Goal: Task Accomplishment & Management: Manage account settings

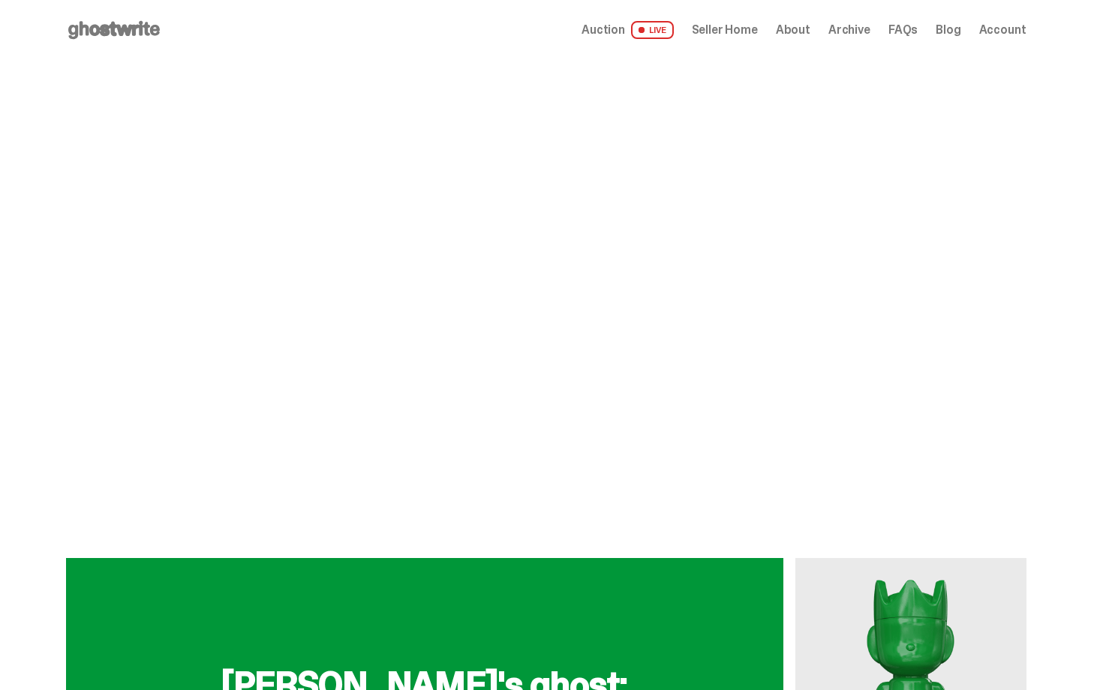
click at [752, 35] on span "Seller Home" at bounding box center [725, 30] width 66 height 12
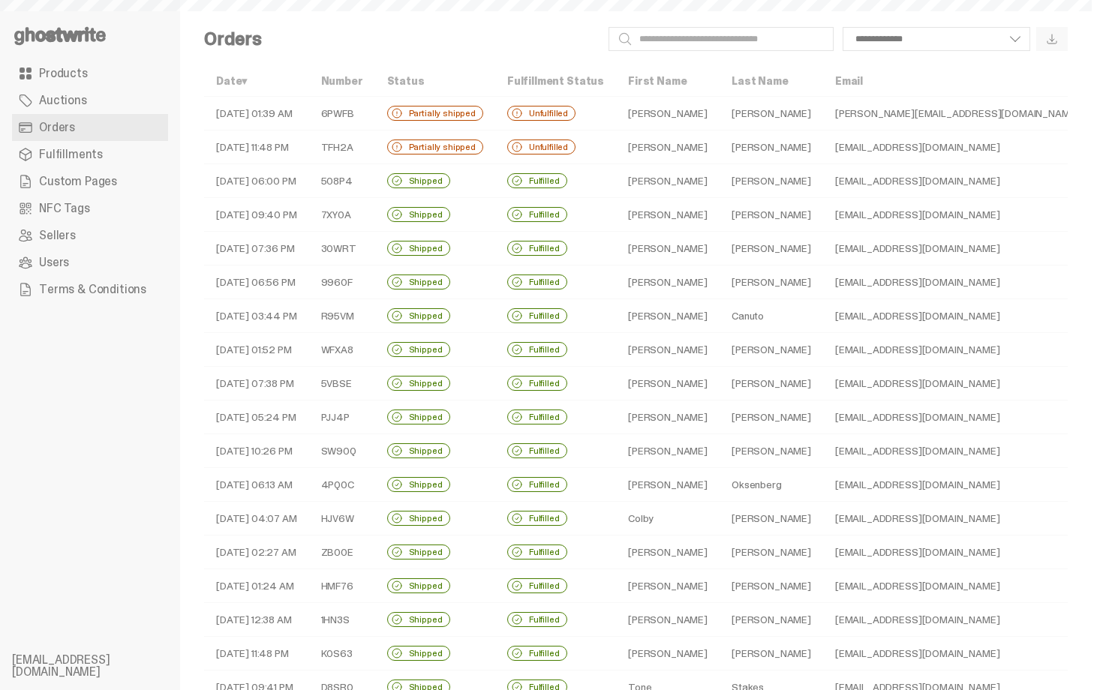
select select
click at [616, 140] on td "Nick" at bounding box center [668, 148] width 104 height 34
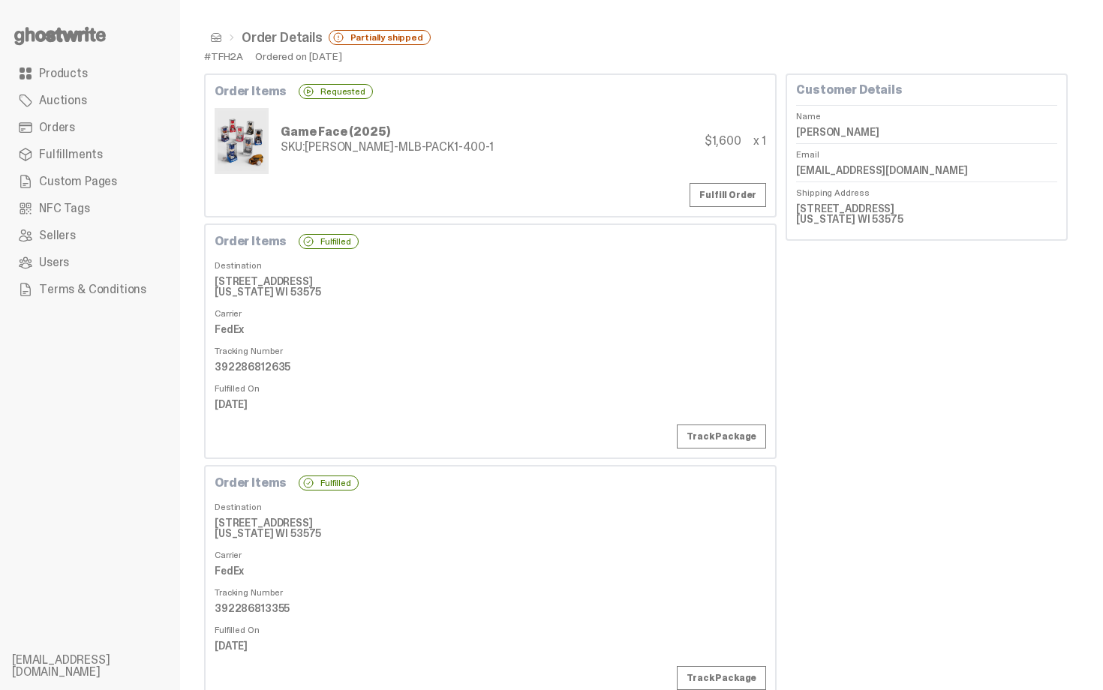
click at [374, 153] on div "SKU: TY-GH-MLB-PACK1-400-1" at bounding box center [387, 147] width 213 height 12
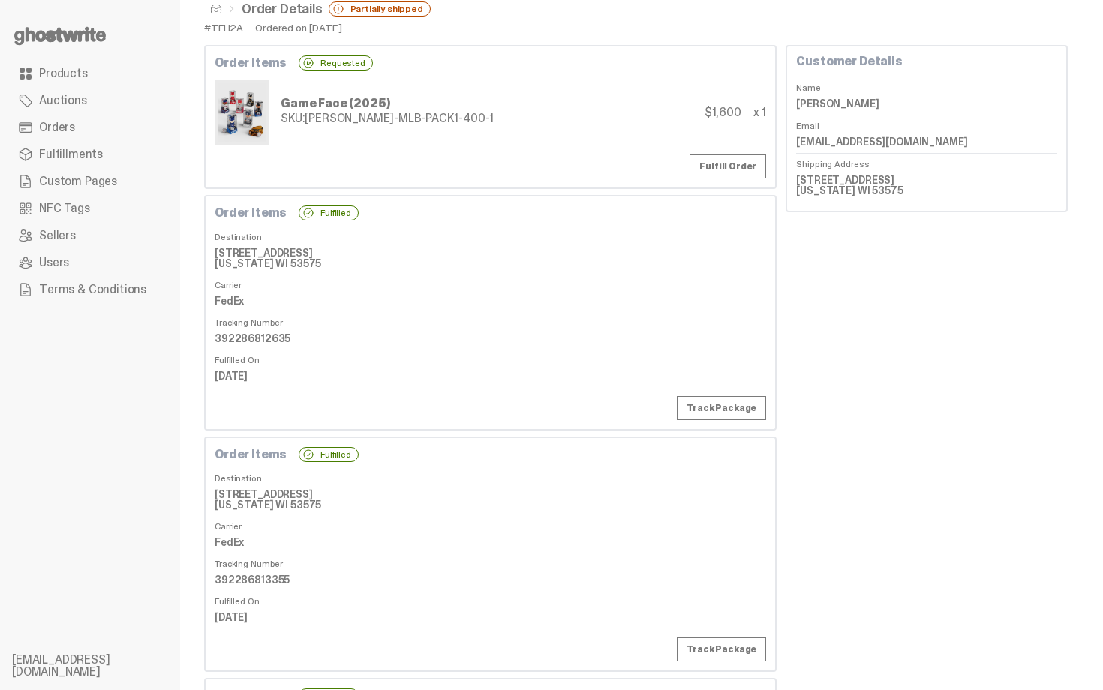
scroll to position [30, 0]
click at [89, 122] on link "Orders" at bounding box center [90, 127] width 156 height 27
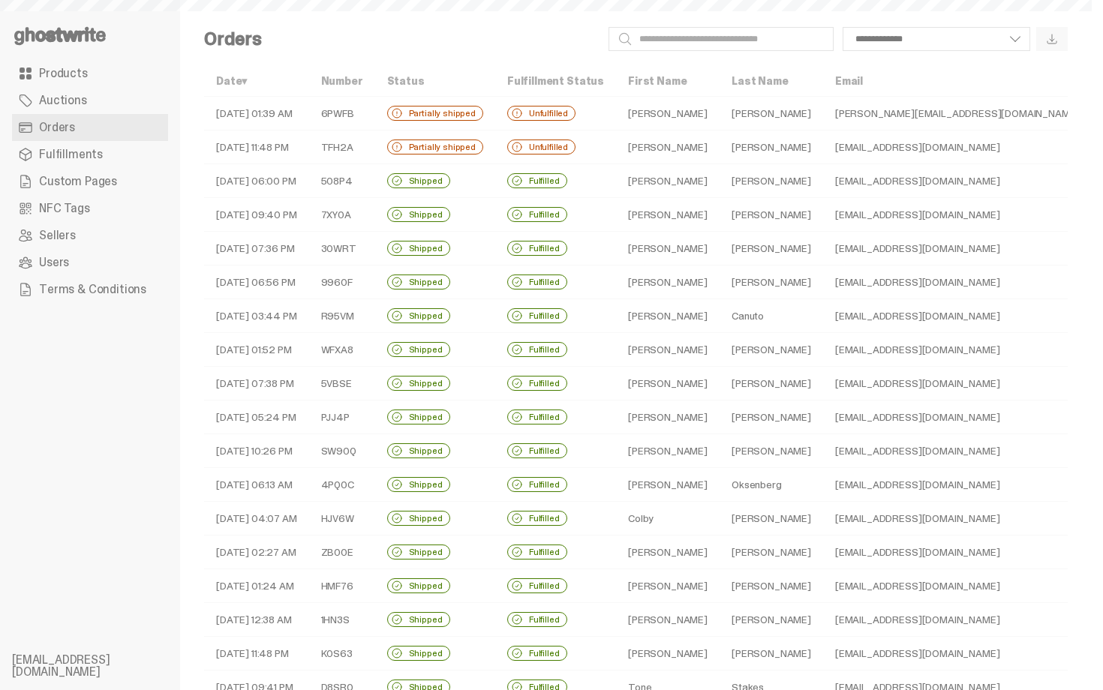
click at [467, 111] on div "Partially shipped" at bounding box center [435, 113] width 96 height 15
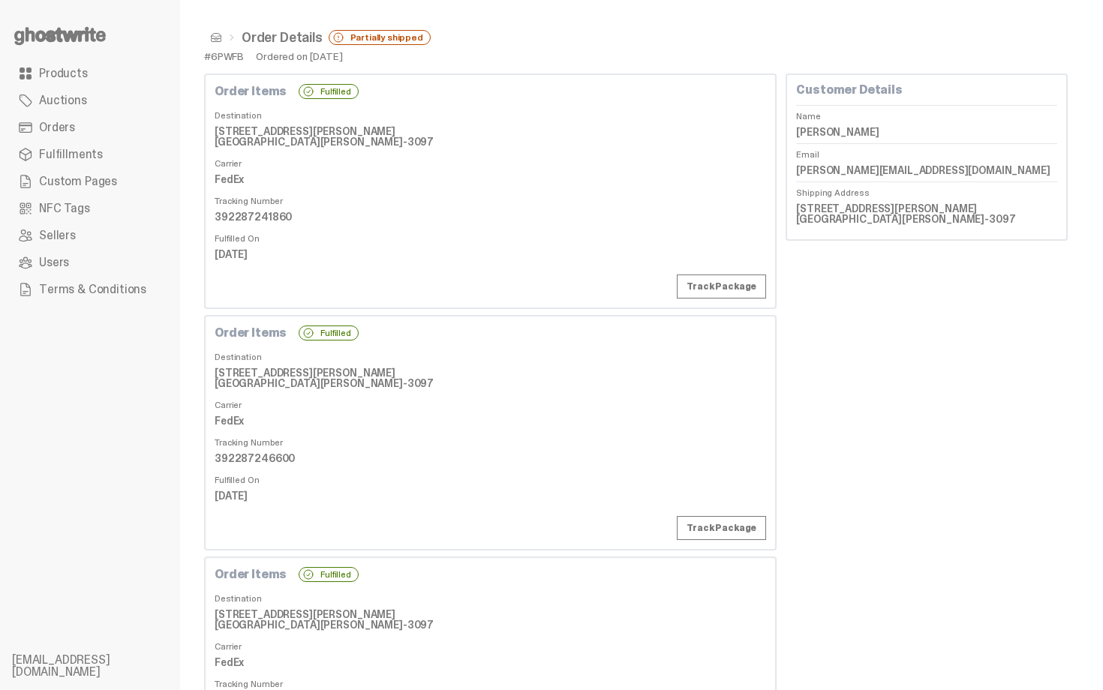
click at [562, 131] on dd "2501 Dixie Hwy Fort Mitchell KY 41017-3097" at bounding box center [490, 136] width 551 height 33
click at [1004, 182] on dt "Shipping Address" at bounding box center [926, 190] width 261 height 16
click at [85, 73] on link "Products" at bounding box center [90, 73] width 156 height 27
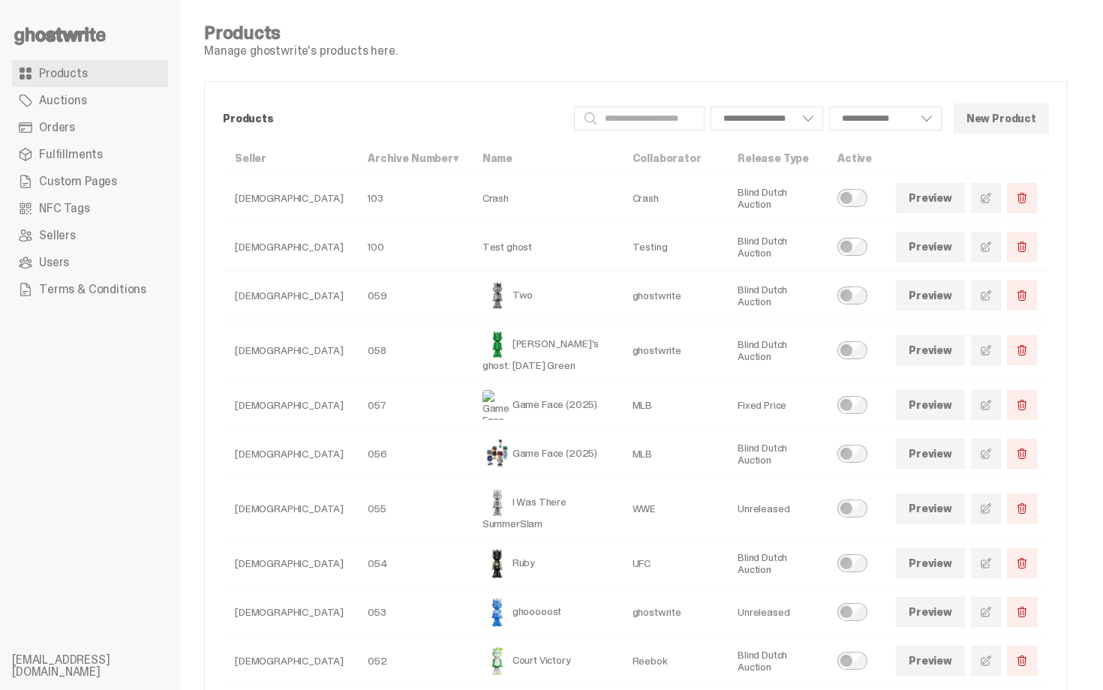
click at [115, 119] on link "Orders" at bounding box center [90, 127] width 156 height 27
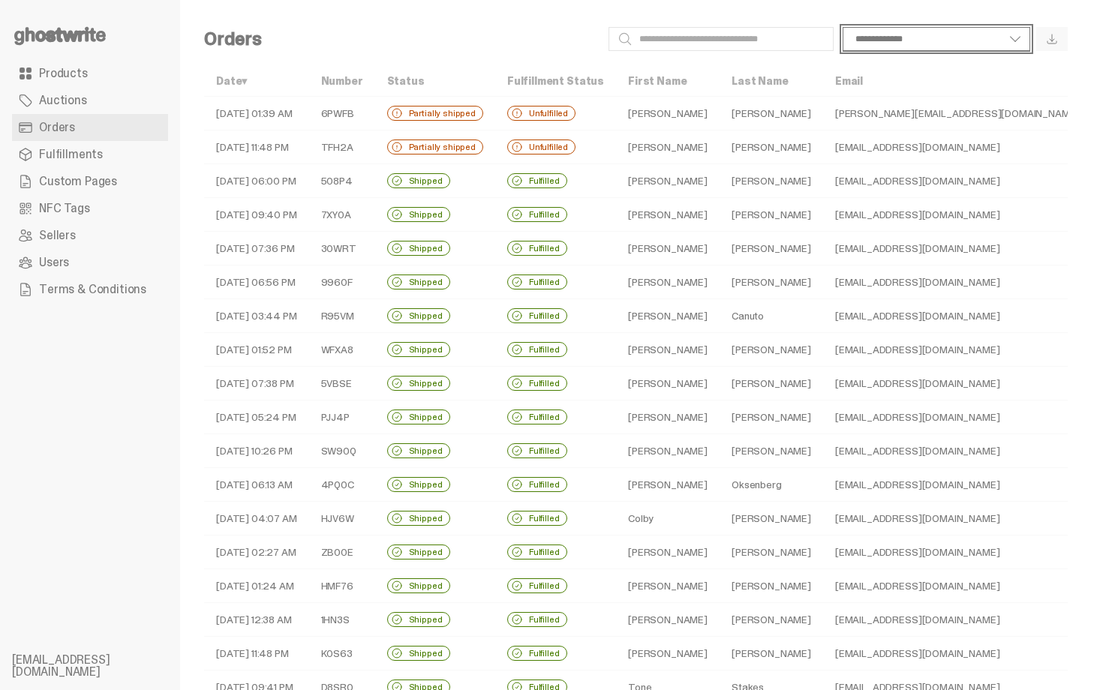
click at [916, 46] on select "**********" at bounding box center [936, 39] width 188 height 24
click at [743, 38] on input "Search" at bounding box center [720, 39] width 225 height 24
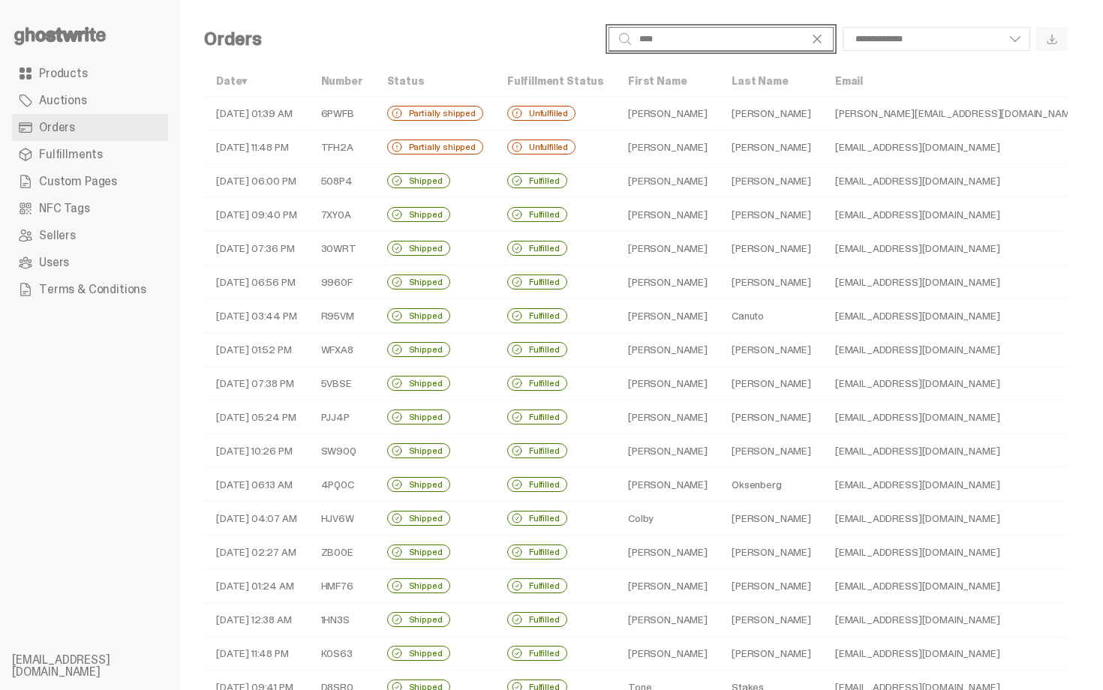
type input "****"
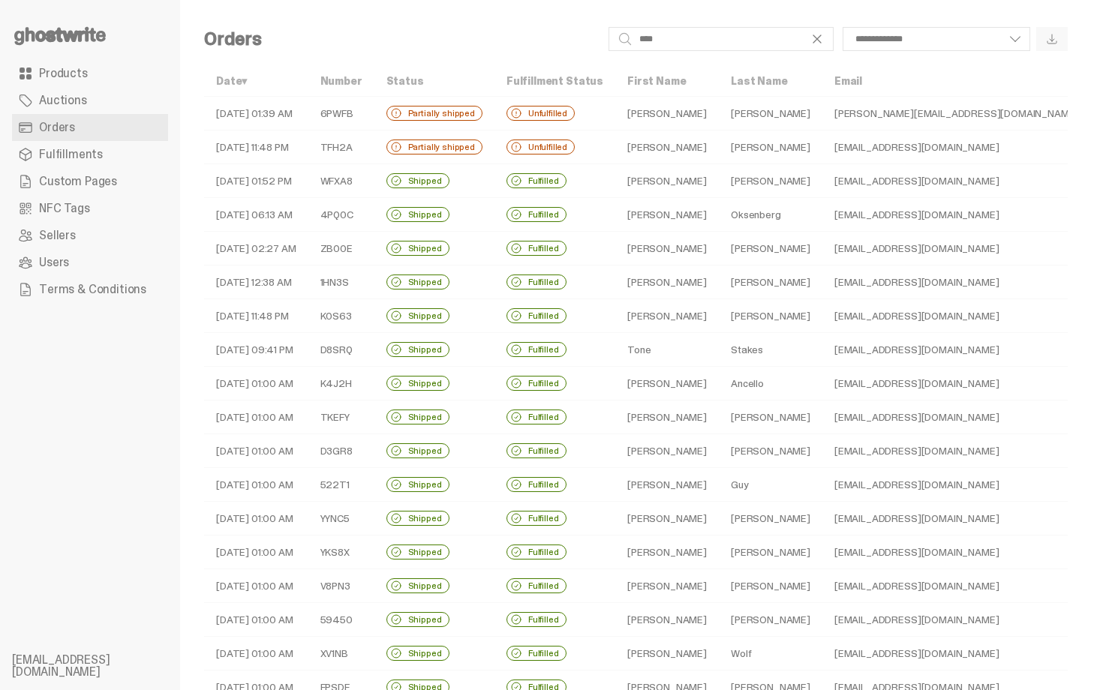
click at [719, 123] on td "[PERSON_NAME]" at bounding box center [771, 114] width 104 height 34
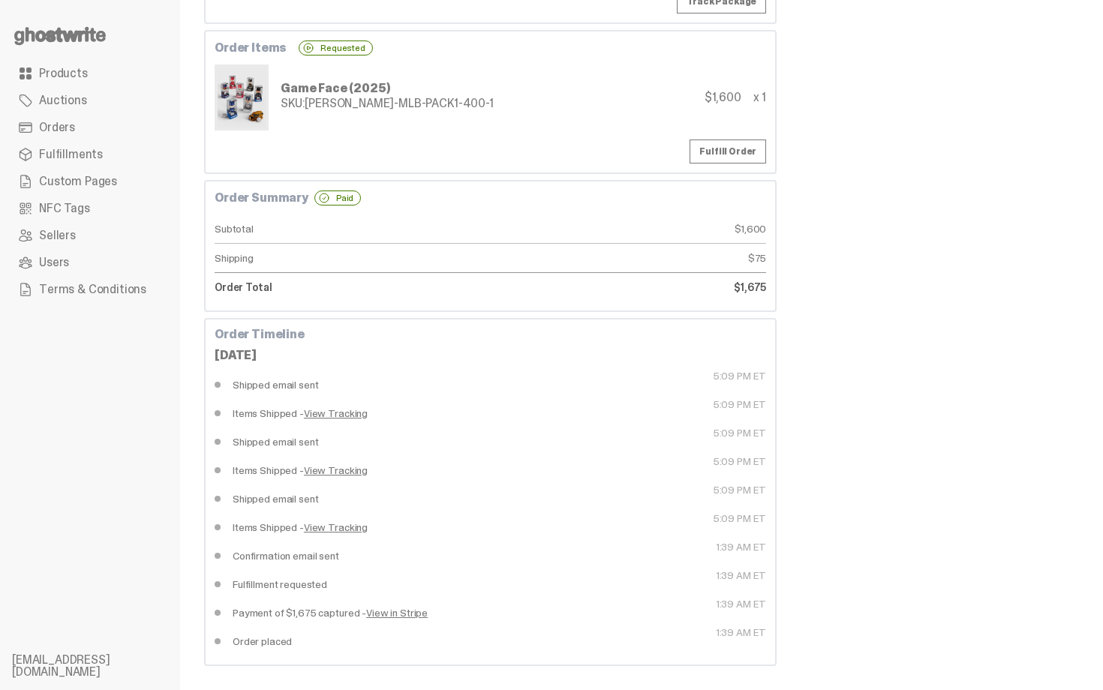
scroll to position [738, 0]
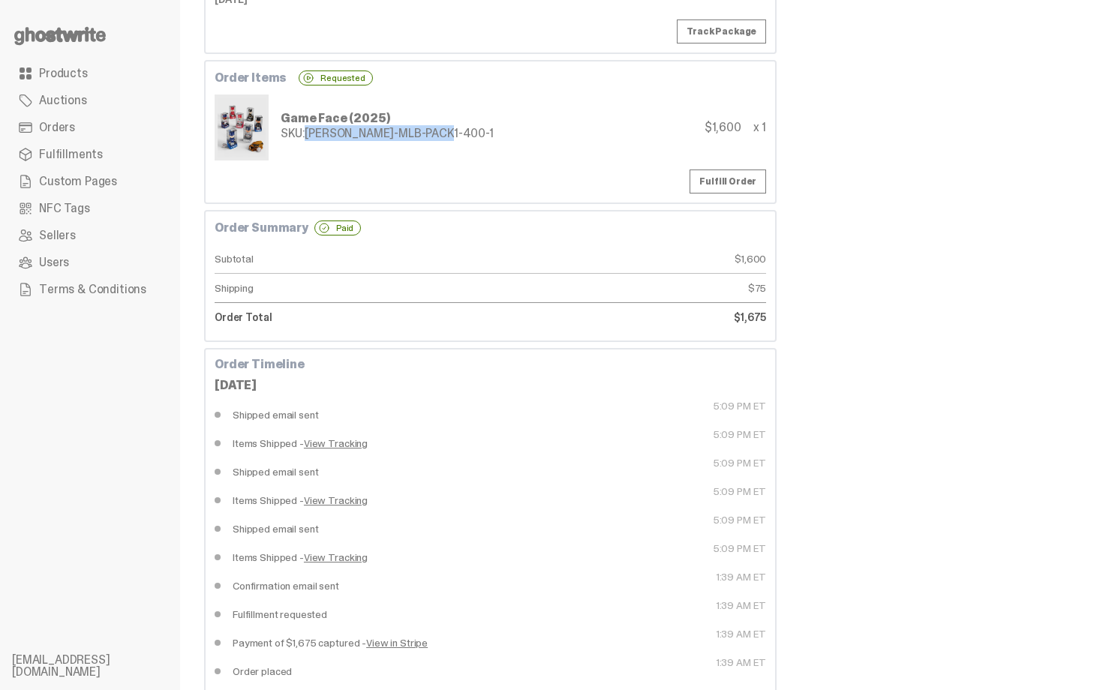
drag, startPoint x: 305, startPoint y: 131, endPoint x: 567, endPoint y: 135, distance: 262.6
click at [569, 137] on div "Game Face (2025) SKU: TY-GH-MLB-PACK1-400-1 $1,600 x 1" at bounding box center [490, 128] width 551 height 66
copy div "TY-GH-MLB-PACK1-400-1"
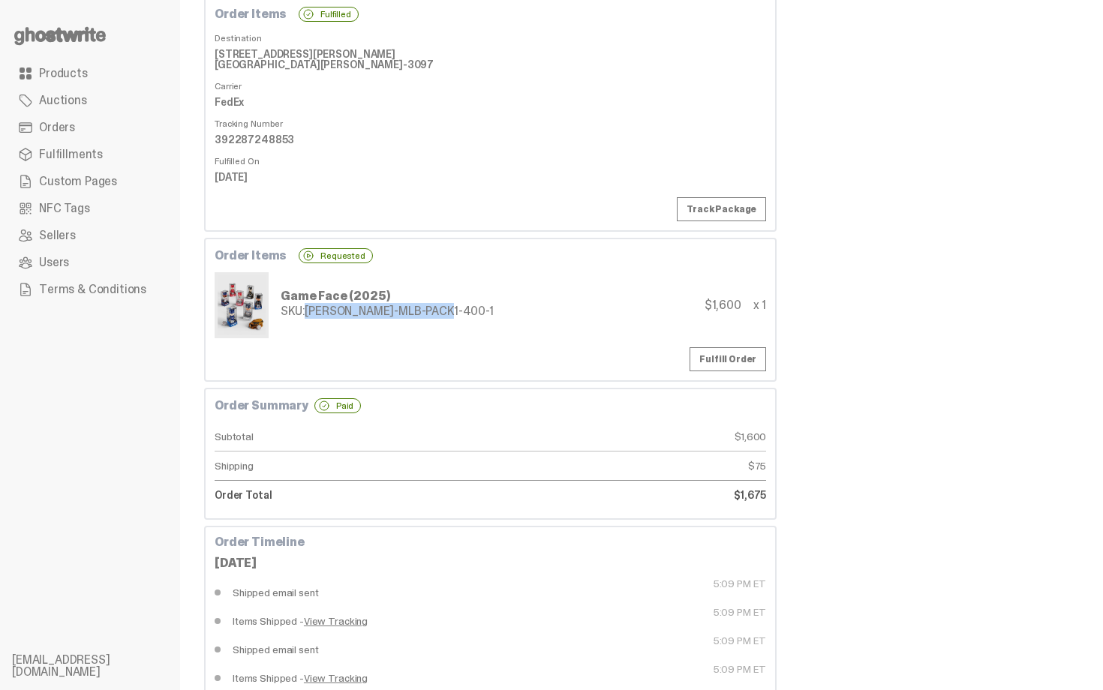
scroll to position [558, 0]
click at [81, 71] on span "Products" at bounding box center [63, 74] width 49 height 12
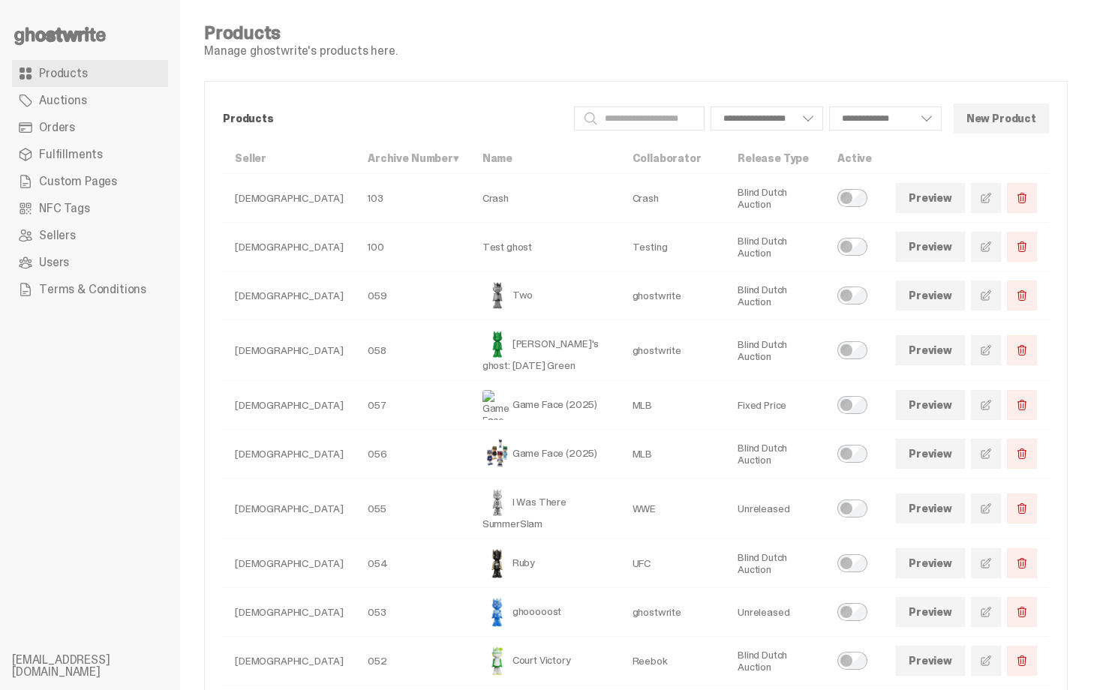
click at [543, 451] on td "Game Face (2025)" at bounding box center [545, 454] width 150 height 49
click at [259, 446] on td "Ghostwrite" at bounding box center [289, 454] width 133 height 49
click at [64, 122] on span "Orders" at bounding box center [57, 128] width 36 height 12
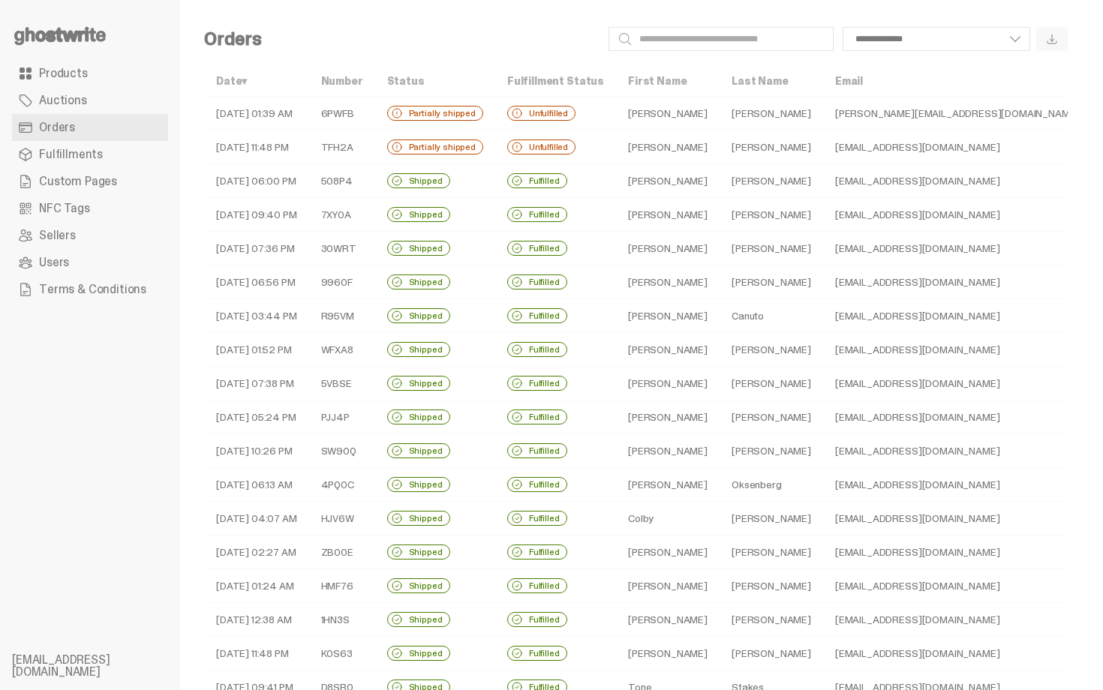
click at [62, 155] on span "Fulfillments" at bounding box center [71, 155] width 64 height 12
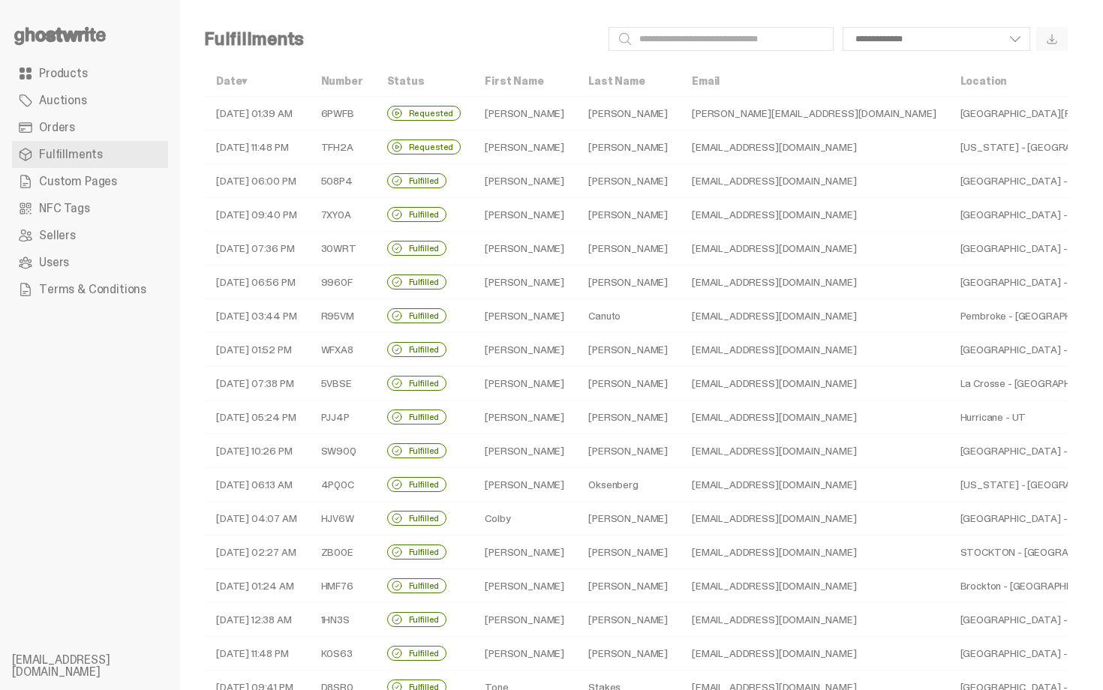
click at [62, 134] on span "Orders" at bounding box center [57, 128] width 36 height 12
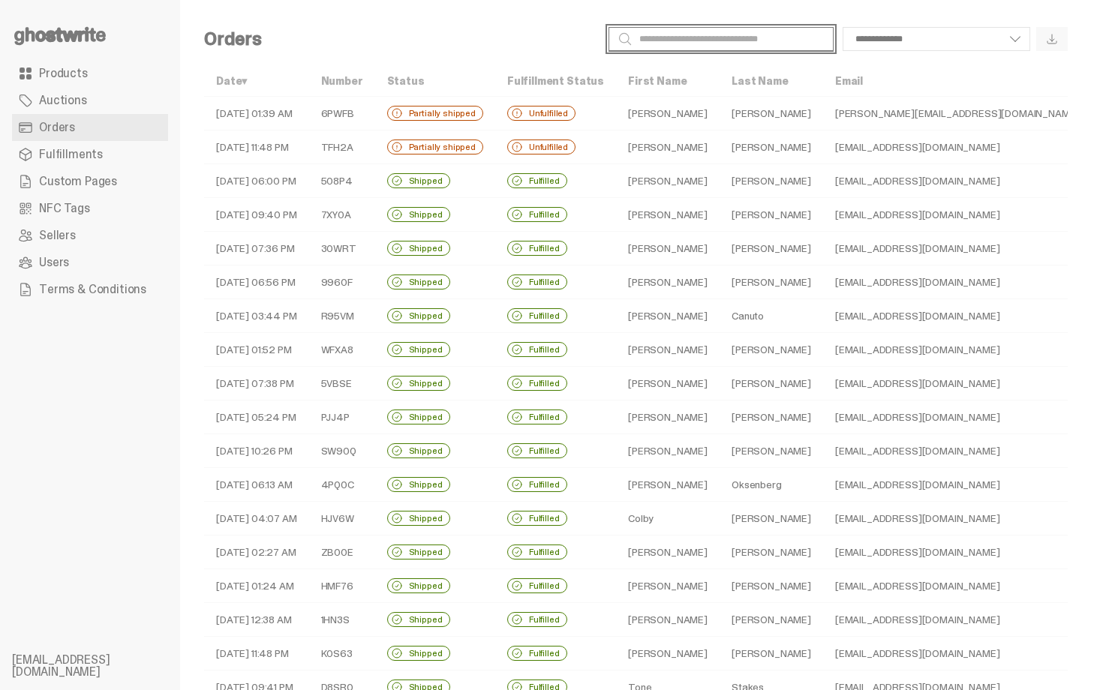
click at [677, 38] on input "Search" at bounding box center [720, 39] width 225 height 24
paste input "**********"
type input "**********"
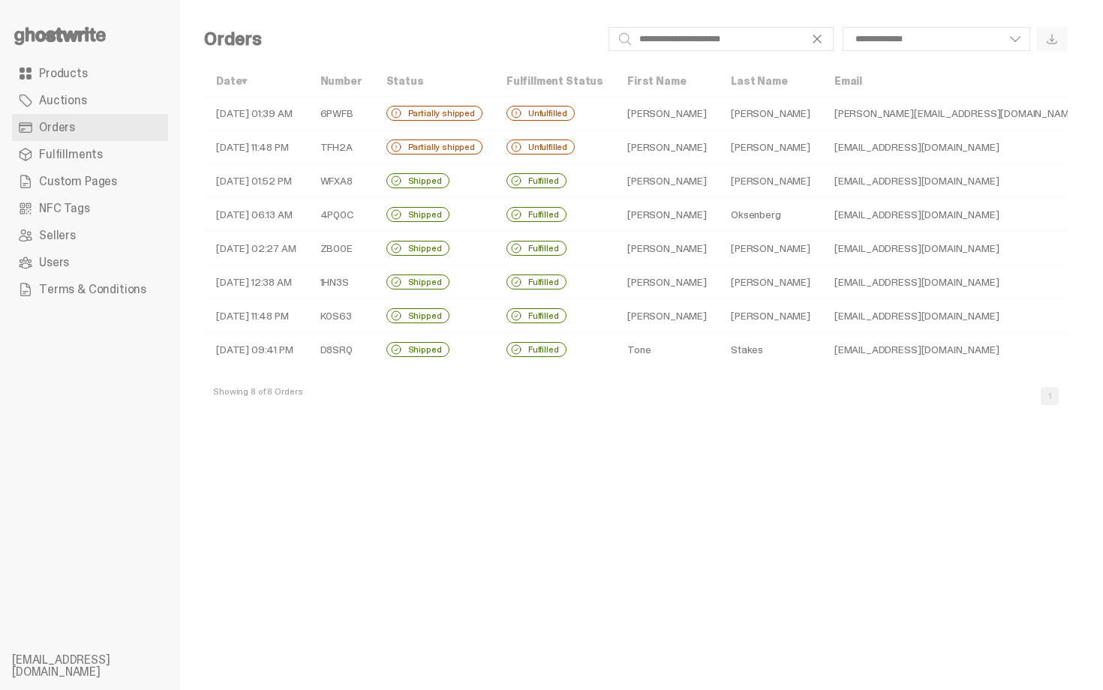
select select
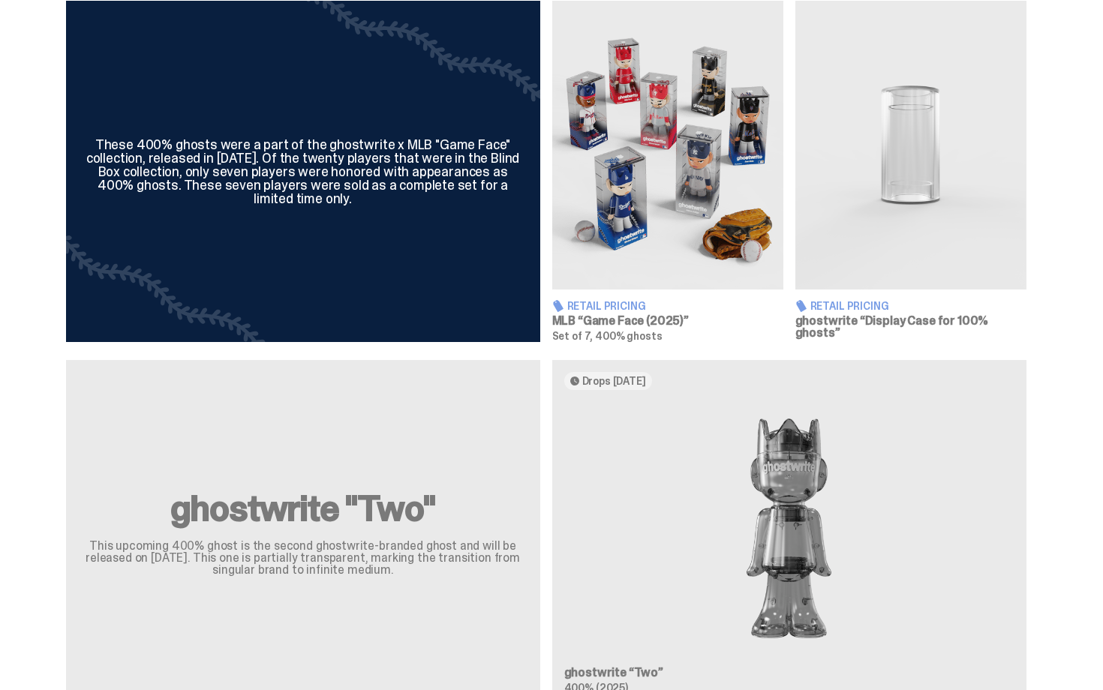
scroll to position [930, 0]
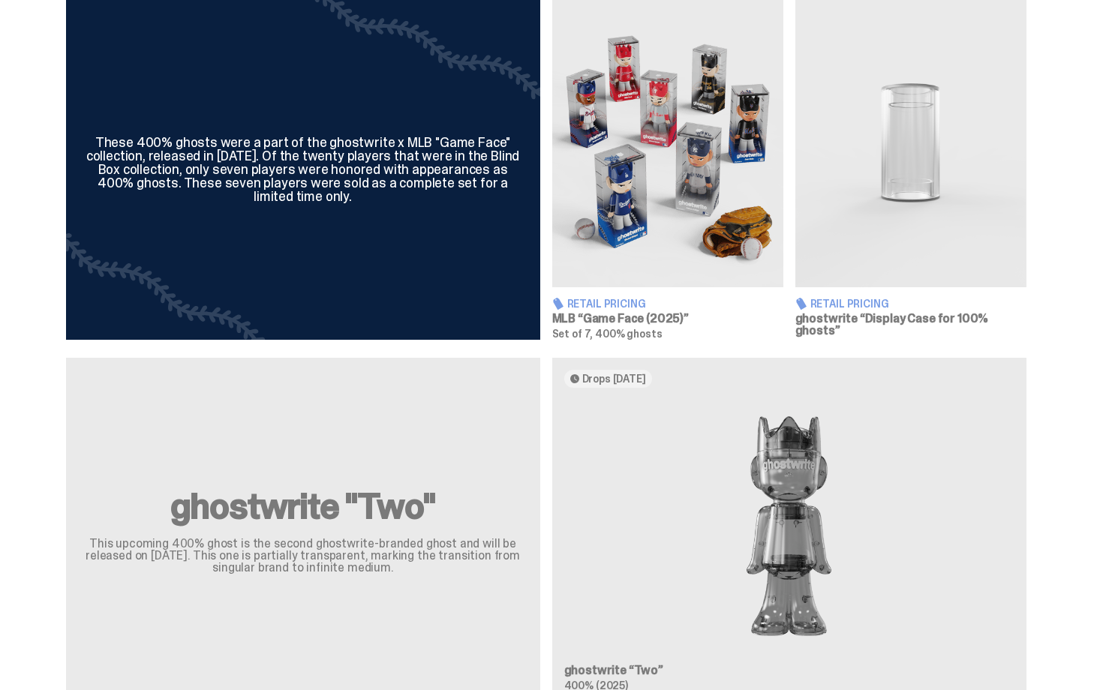
click at [731, 205] on img at bounding box center [667, 142] width 231 height 289
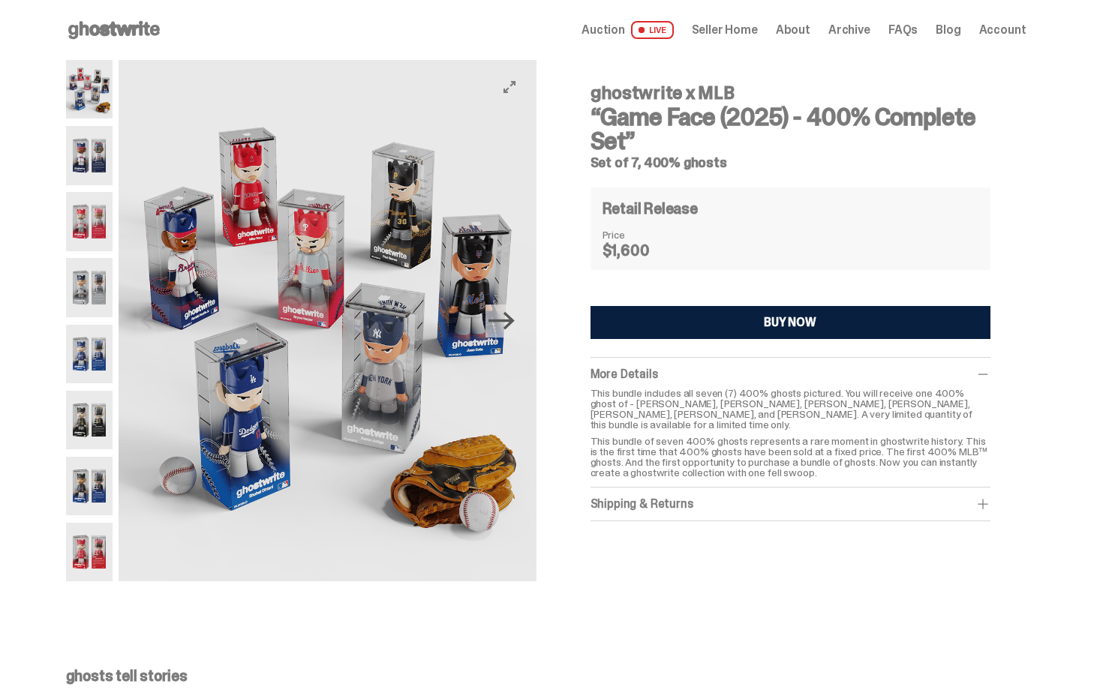
click at [515, 329] on icon "Next" at bounding box center [501, 321] width 26 height 26
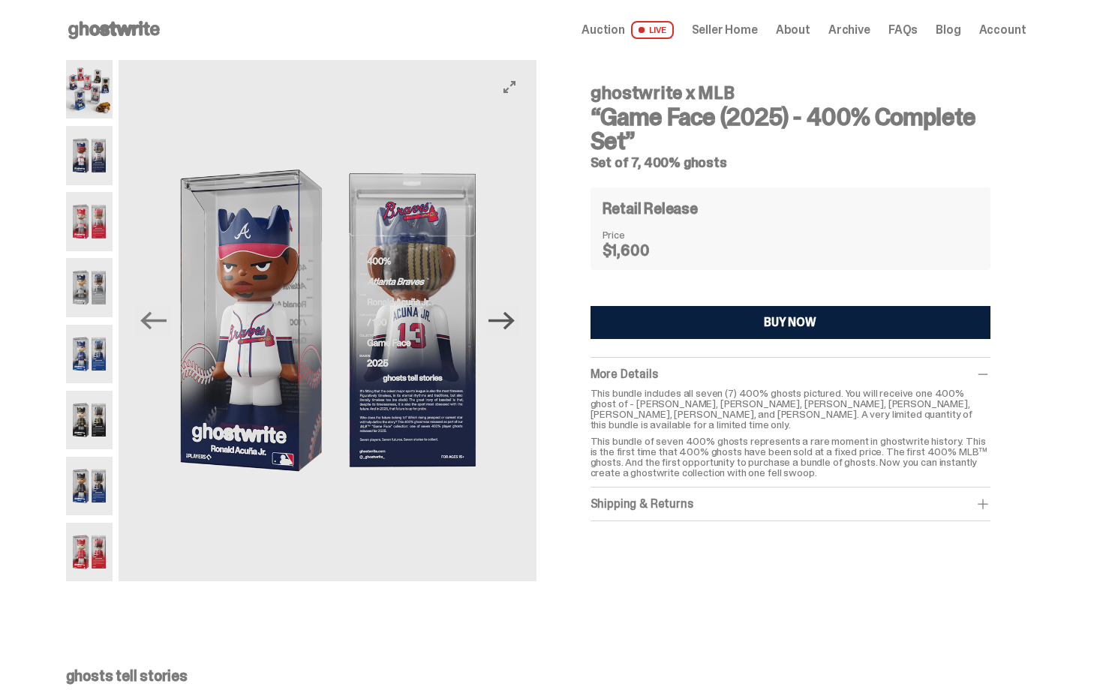
click at [515, 329] on icon "Next" at bounding box center [501, 321] width 26 height 26
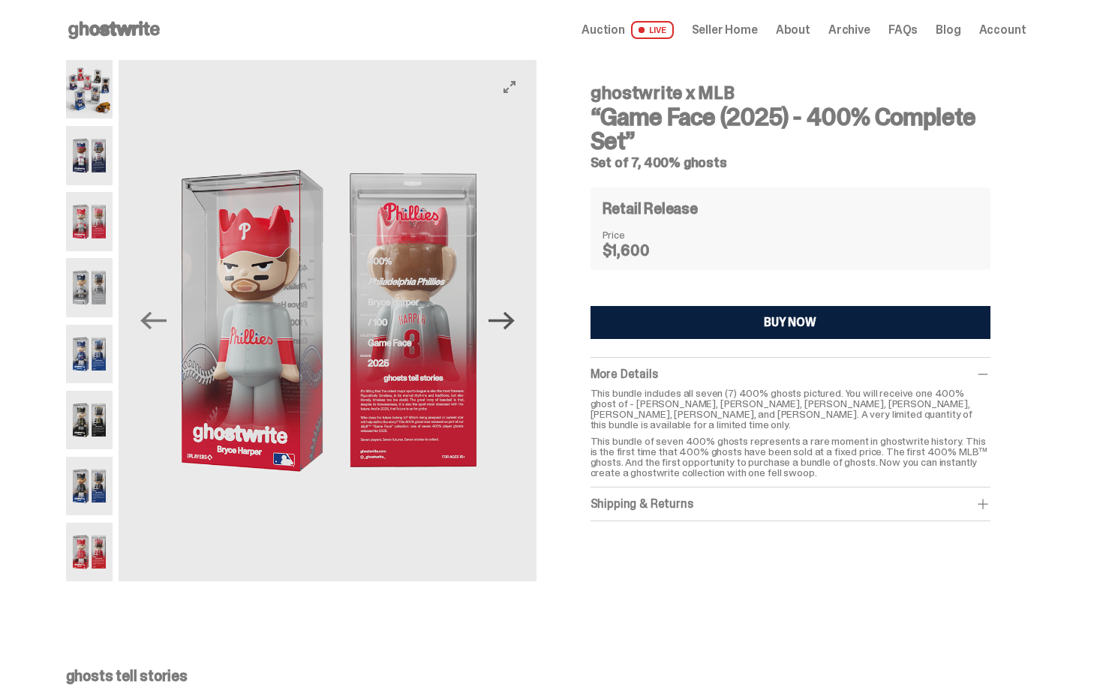
click at [515, 329] on icon "Next" at bounding box center [501, 321] width 26 height 26
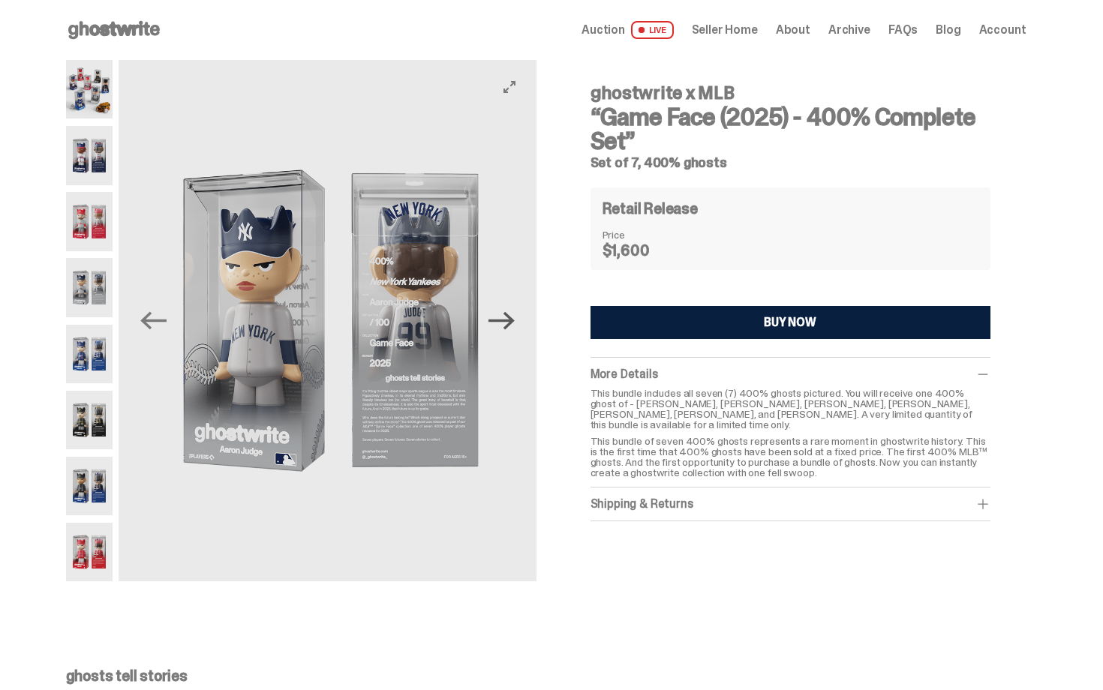
click at [515, 329] on icon "Next" at bounding box center [501, 321] width 26 height 26
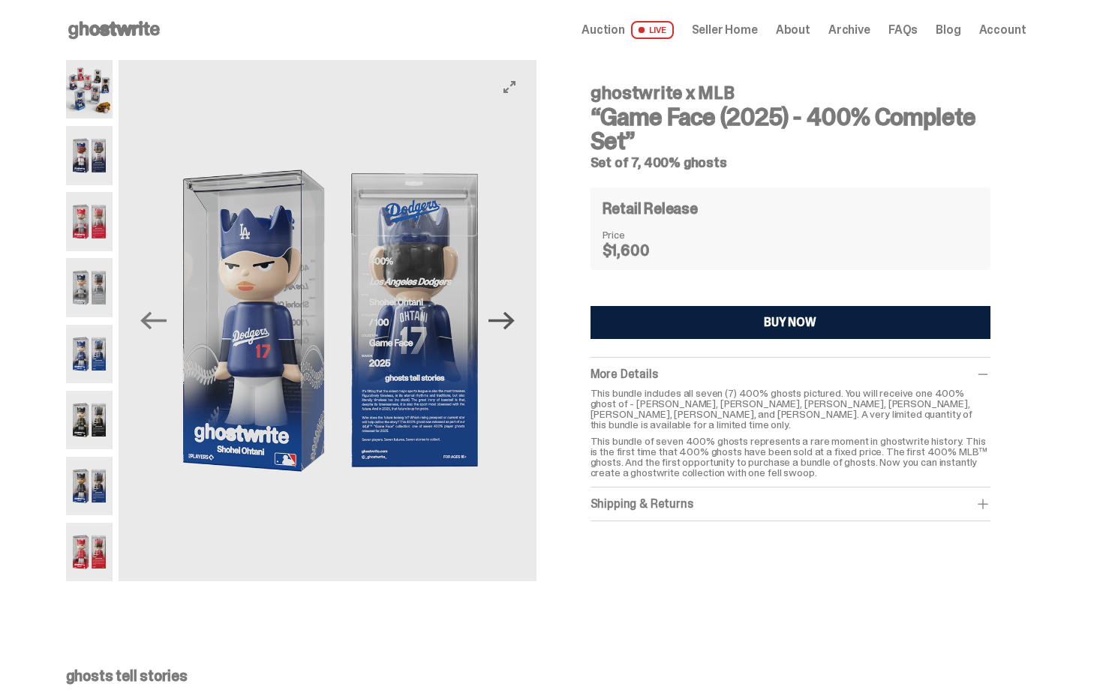
click at [515, 329] on icon "Next" at bounding box center [501, 321] width 26 height 26
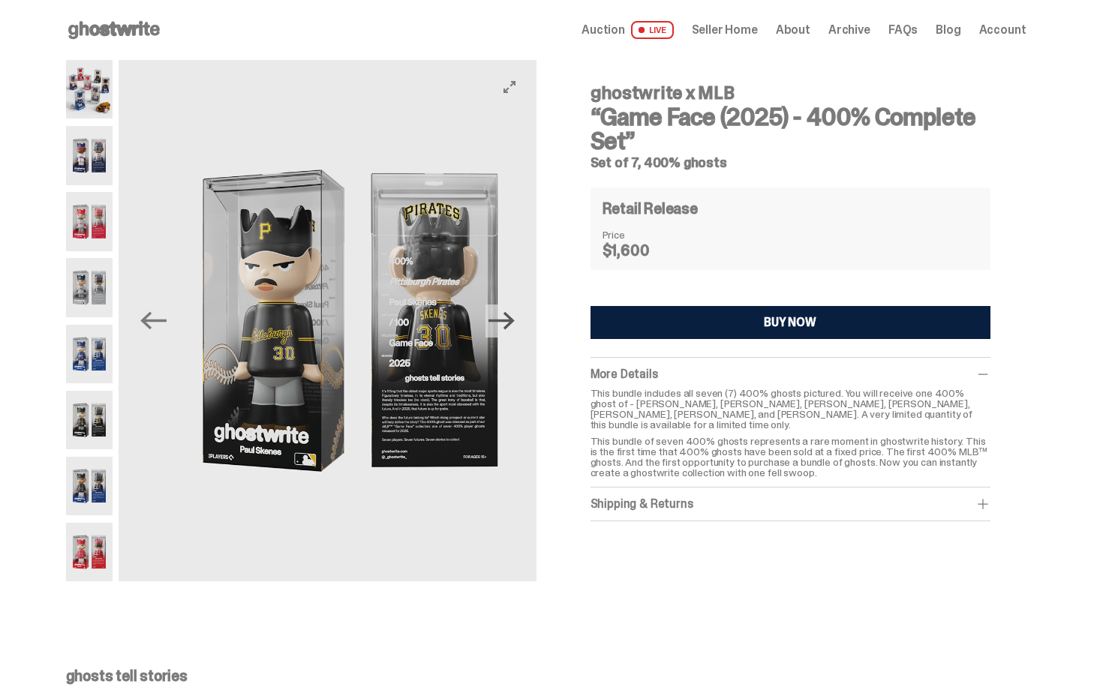
click at [515, 329] on icon "Next" at bounding box center [501, 321] width 26 height 26
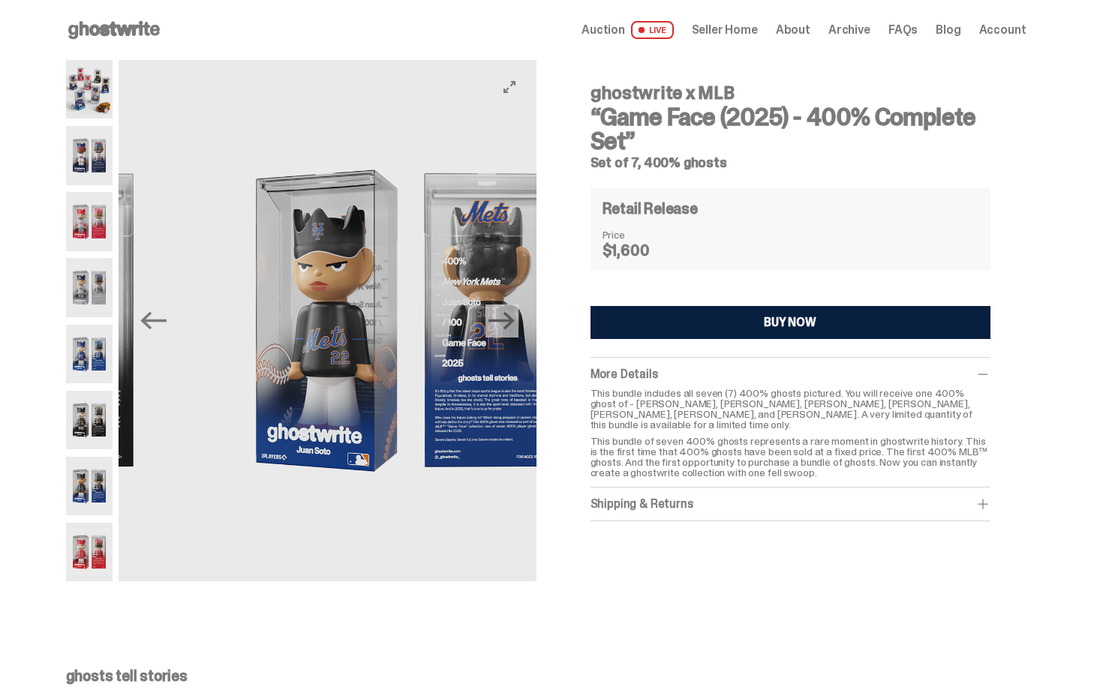
click at [515, 329] on icon "Next" at bounding box center [501, 321] width 26 height 26
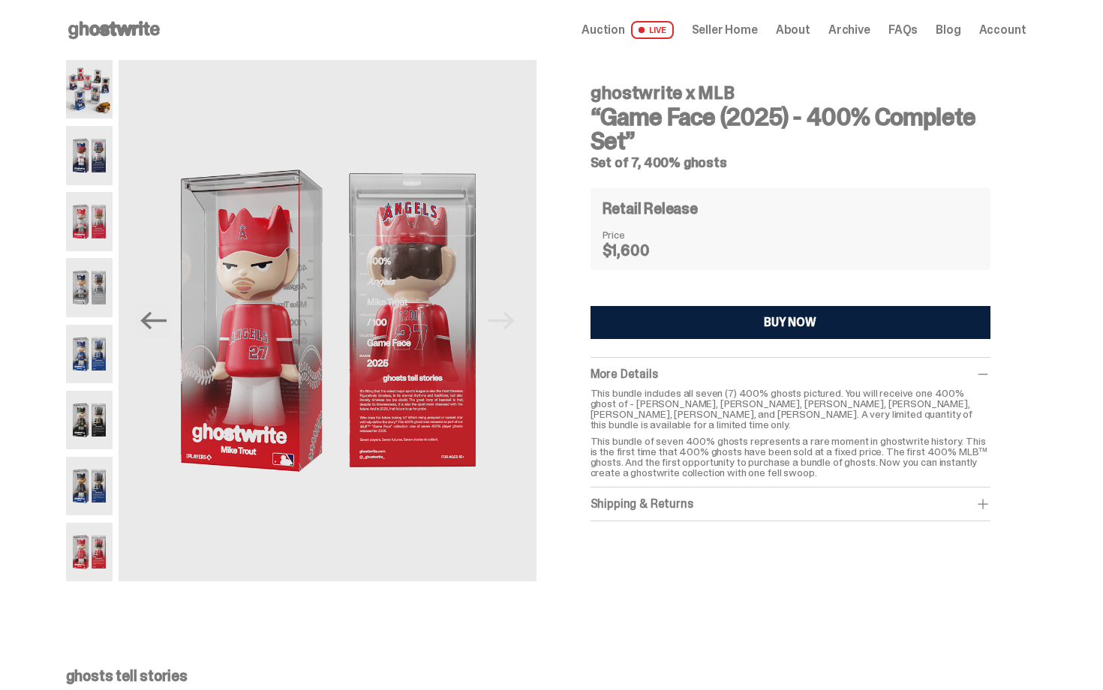
click at [850, 36] on span "Archive" at bounding box center [849, 30] width 42 height 12
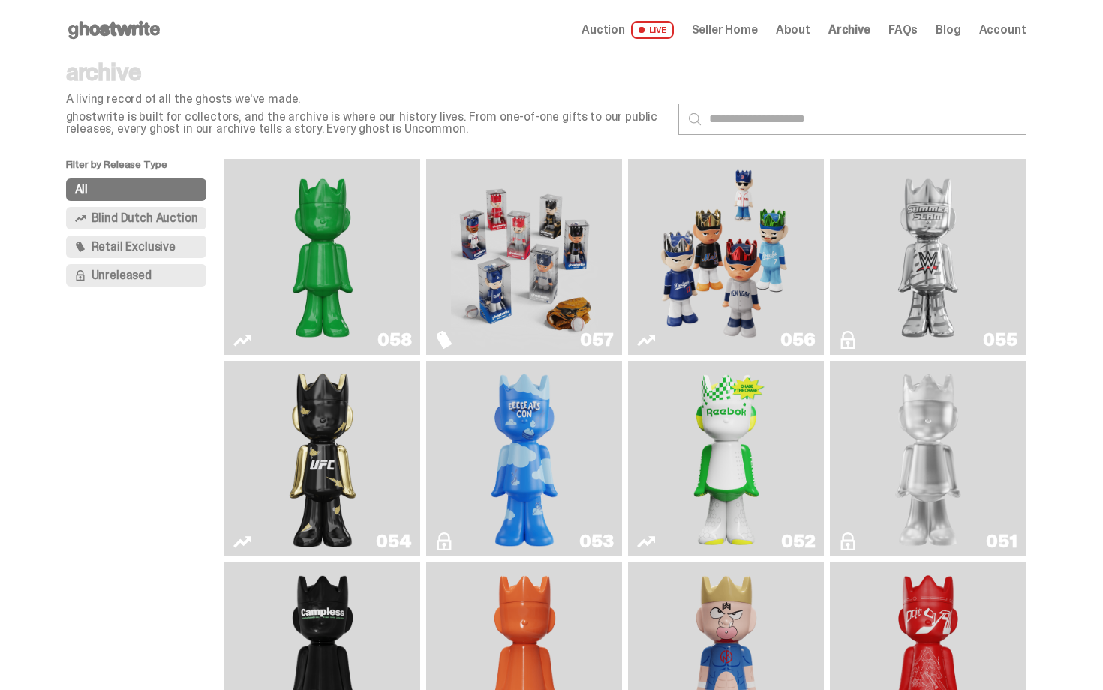
click at [740, 278] on img "Game Face (2025)" at bounding box center [726, 257] width 147 height 184
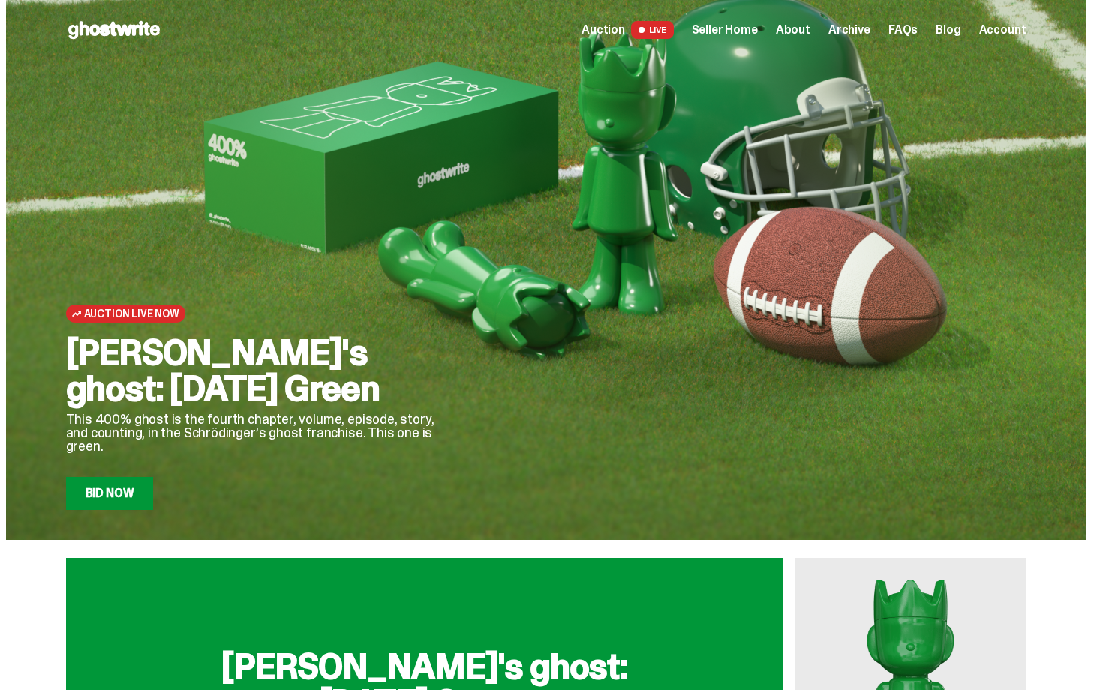
click at [870, 24] on span "Archive" at bounding box center [849, 30] width 42 height 12
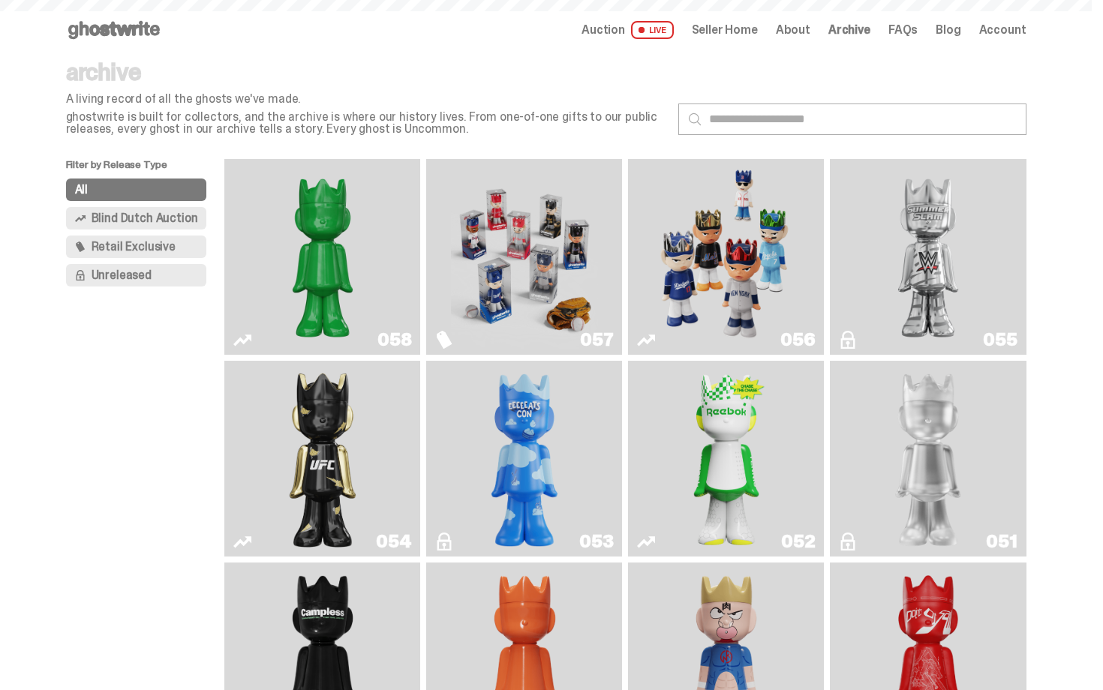
click at [749, 24] on span "Seller Home" at bounding box center [725, 30] width 66 height 12
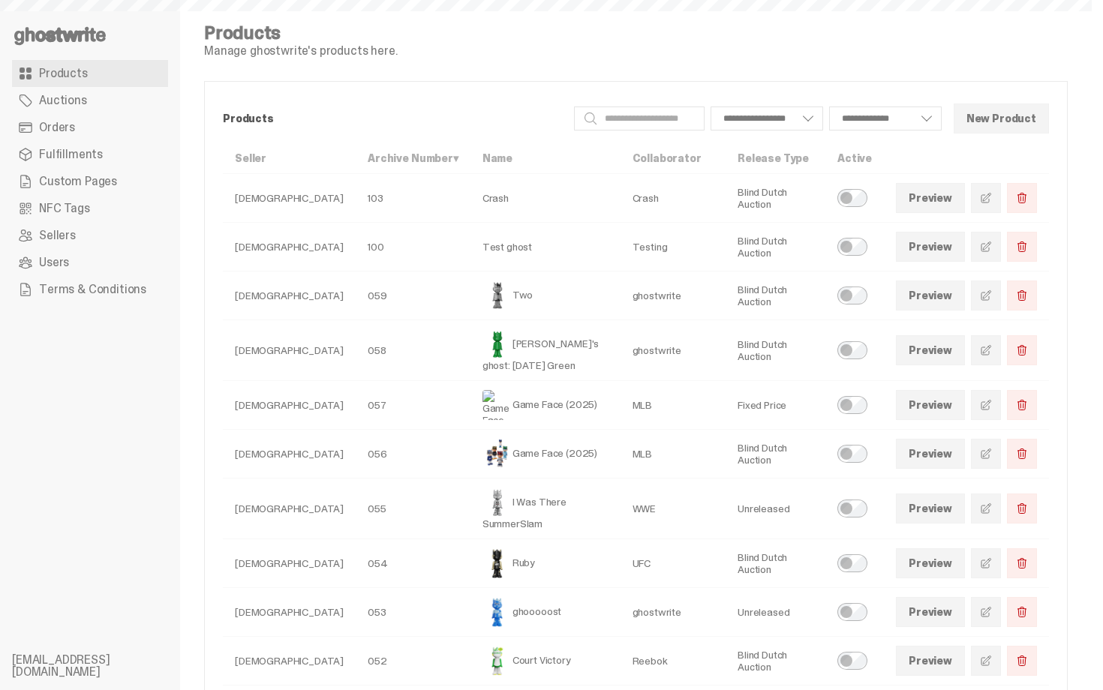
click at [84, 128] on link "Orders" at bounding box center [90, 127] width 156 height 27
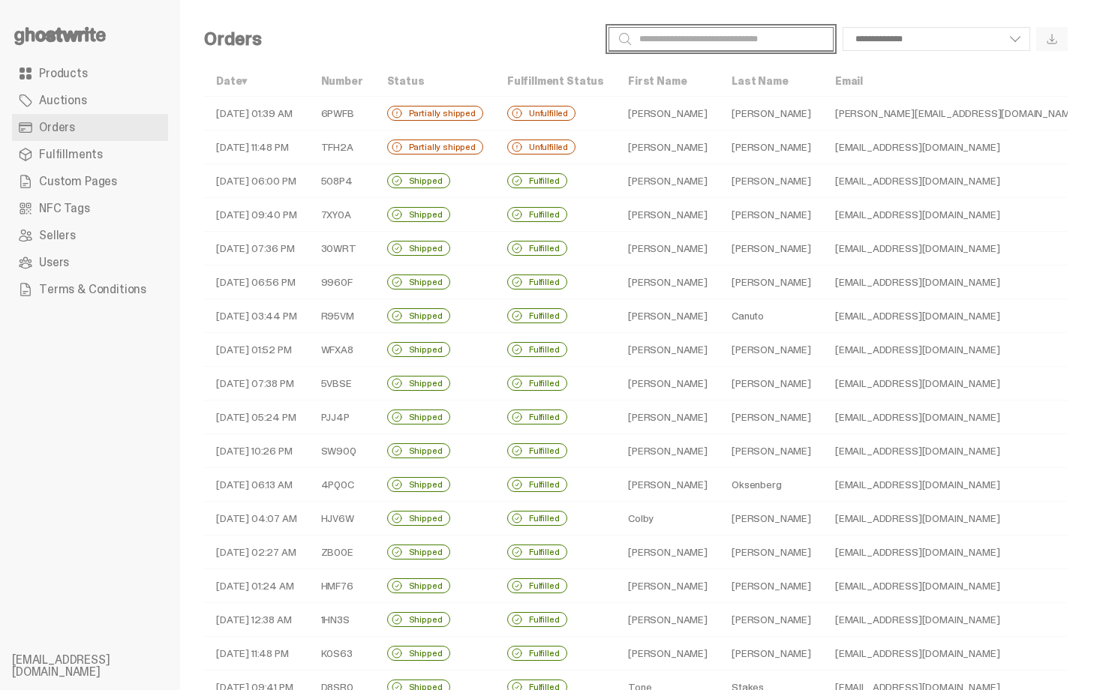
click at [664, 42] on input "Search" at bounding box center [720, 39] width 225 height 24
type input "*"
type input "*****"
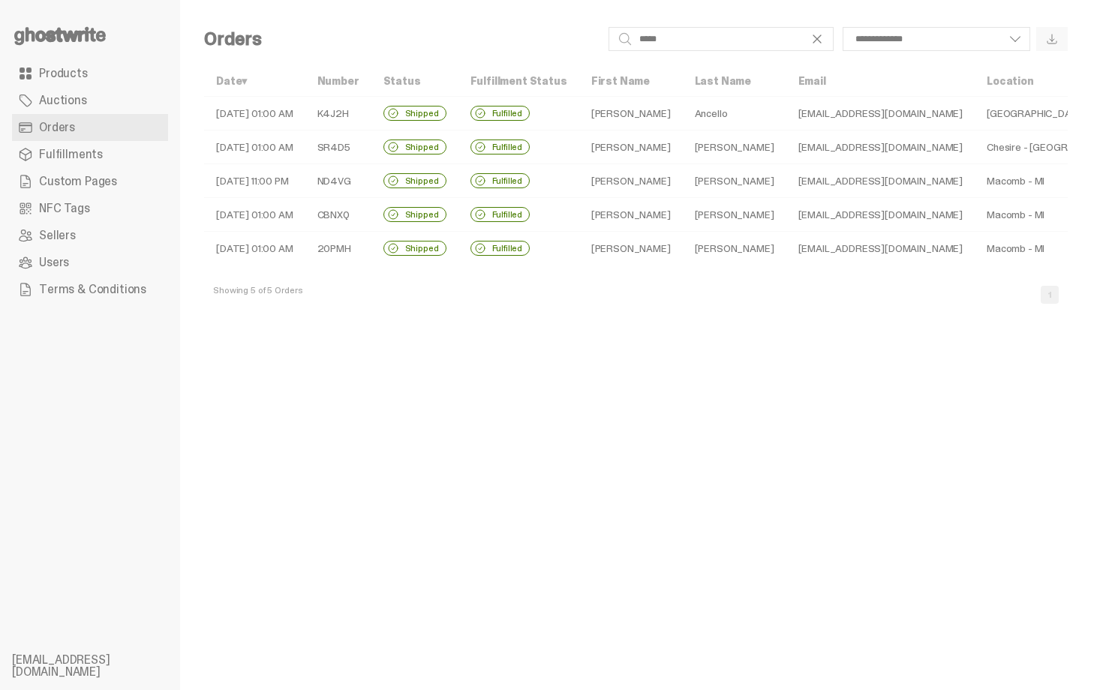
click at [712, 107] on td "Ancello" at bounding box center [735, 114] width 104 height 34
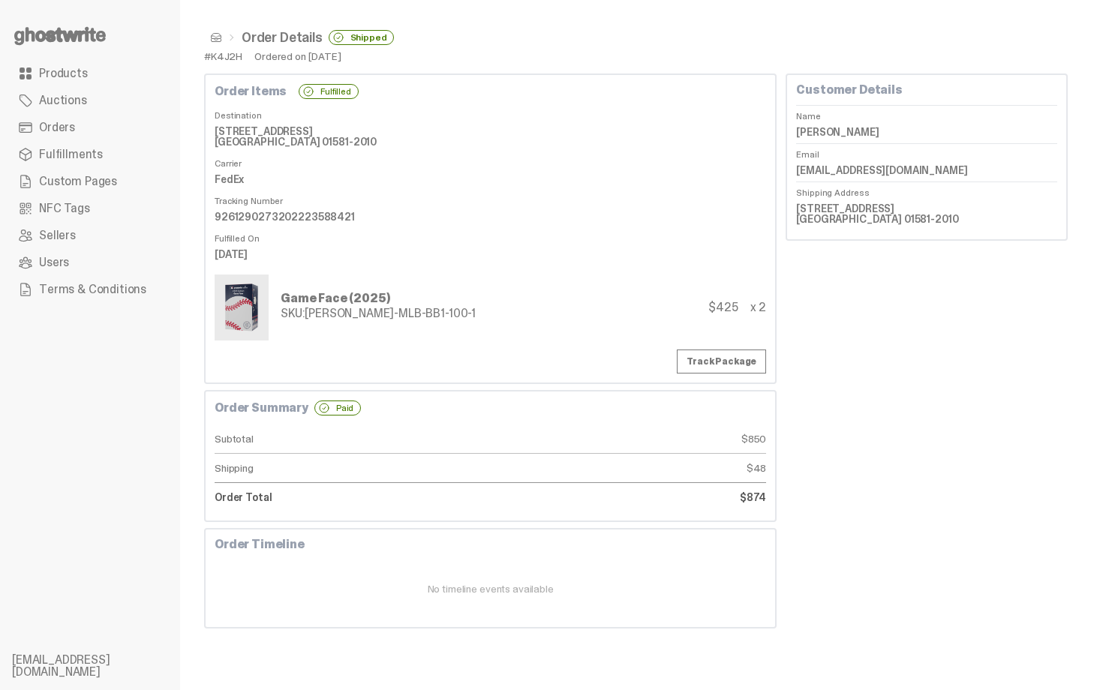
click at [218, 38] on span at bounding box center [216, 38] width 12 height 12
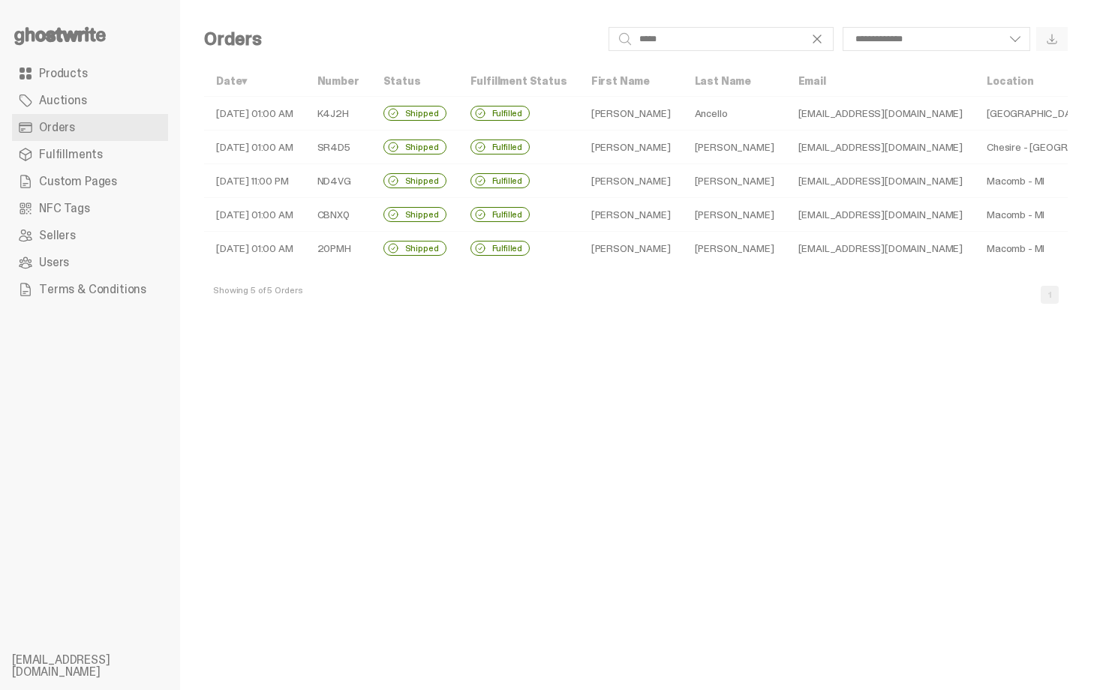
click at [104, 155] on link "Fulfillments" at bounding box center [90, 154] width 156 height 27
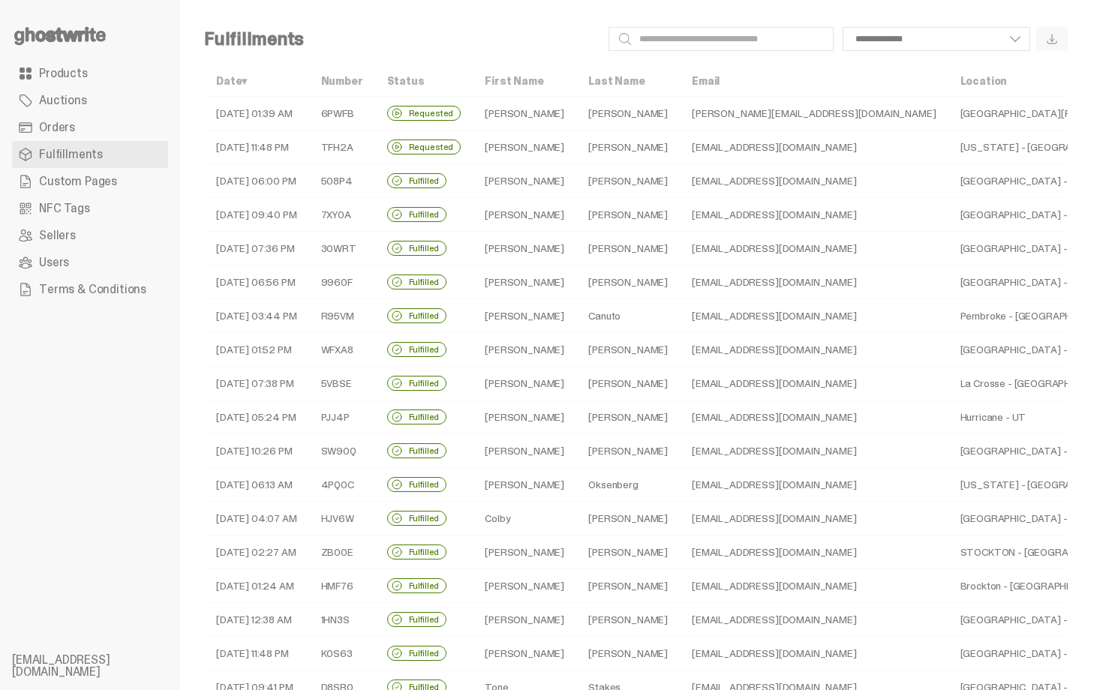
click at [98, 121] on link "Orders" at bounding box center [90, 127] width 156 height 27
